Goal: Information Seeking & Learning: Get advice/opinions

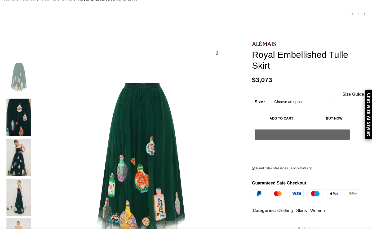
click at [35, 105] on img at bounding box center [19, 117] width 32 height 37
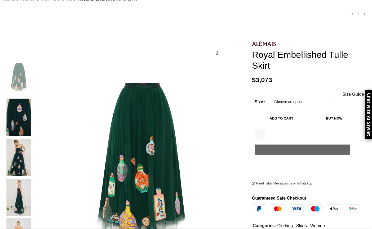
click at [35, 139] on img at bounding box center [19, 157] width 32 height 37
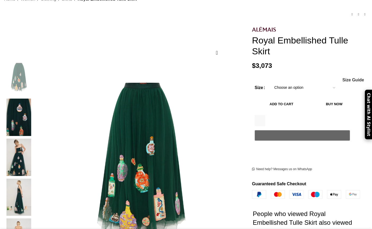
click at [35, 179] on img at bounding box center [19, 197] width 32 height 37
click at [35, 139] on img at bounding box center [19, 157] width 32 height 37
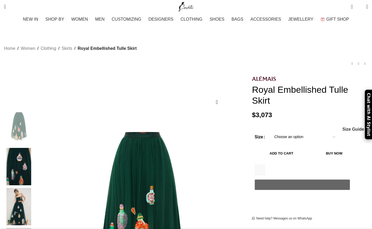
select select "8-[GEOGRAPHIC_DATA]"
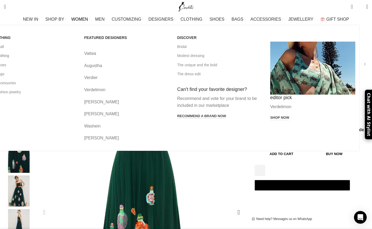
click at [34, 56] on link "All clothing" at bounding box center [33, 55] width 85 height 9
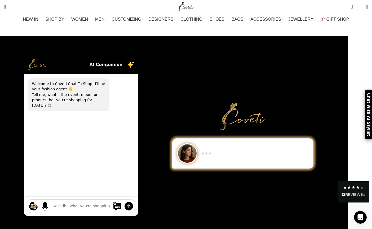
click at [201, 81] on div "Show me a black-and-white dress for an evening gala. I need minimalist men’s sn…" at bounding box center [243, 135] width 162 height 179
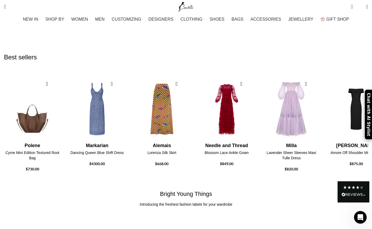
scroll to position [598, 0]
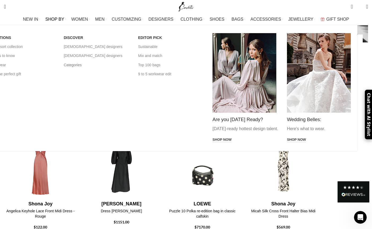
click at [103, 64] on link "Categories" at bounding box center [97, 64] width 67 height 9
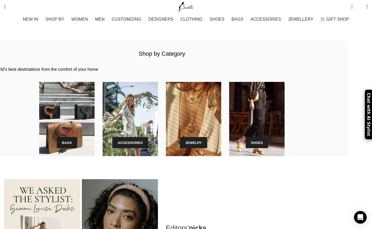
click at [77, 137] on link "bags" at bounding box center [67, 142] width 21 height 11
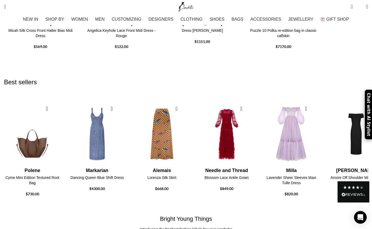
scroll to position [788, 0]
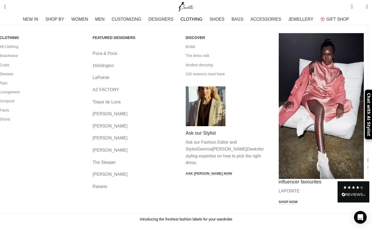
click at [39, 75] on link "Dresses" at bounding box center [42, 73] width 85 height 9
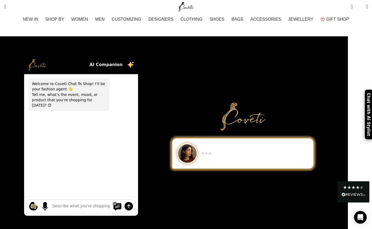
click at [95, 205] on div "Shopping ideas Casual summer dresses that aren't floral Cowgirl chic boots Prin…" at bounding box center [81, 206] width 109 height 14
type textarea "cocktail dress"
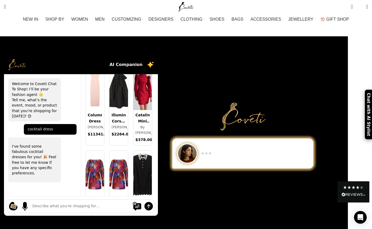
scroll to position [814, 0]
